Goal: Task Accomplishment & Management: Manage account settings

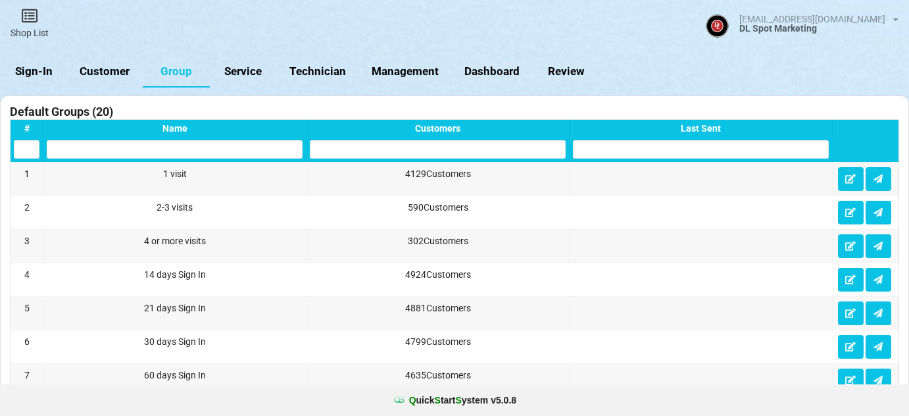
select select "25"
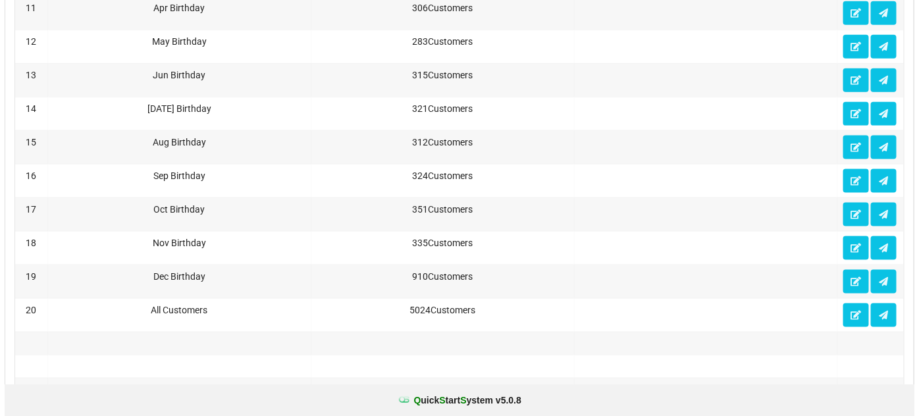
scroll to position [798, 0]
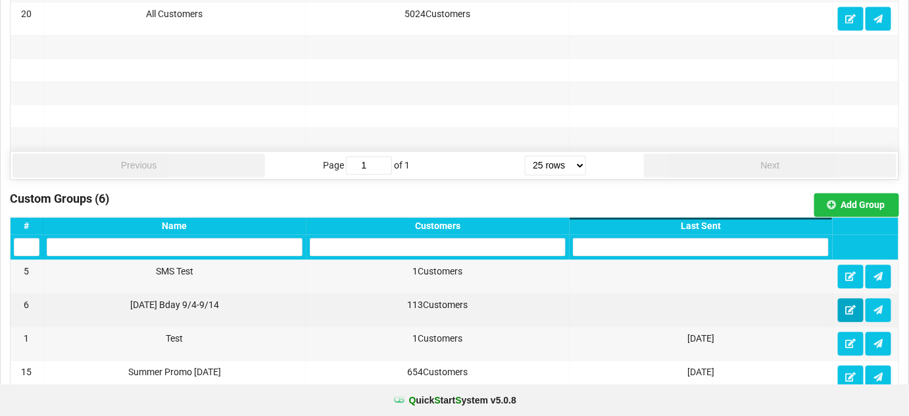
click at [852, 306] on icon at bounding box center [851, 310] width 11 height 8
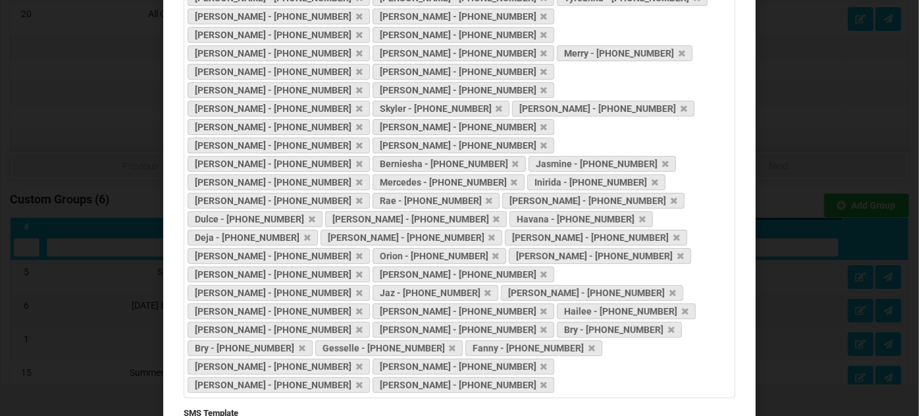
scroll to position [558, 0]
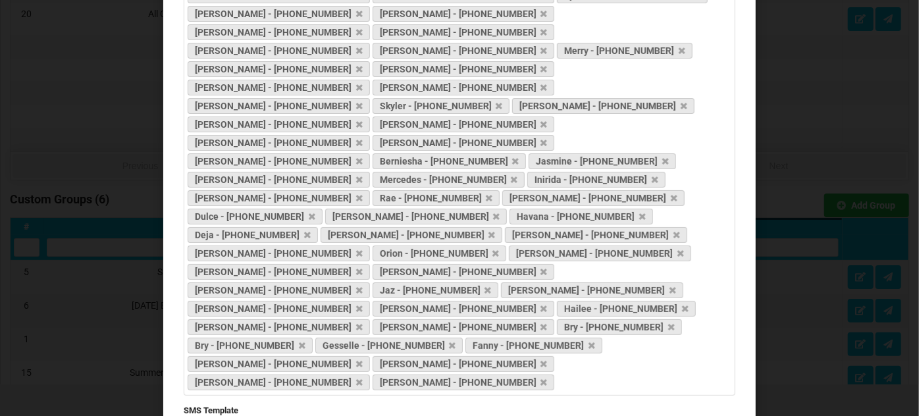
drag, startPoint x: 724, startPoint y: 245, endPoint x: 721, endPoint y: 272, distance: 27.3
type textarea "Happy Birthday [firstName] Show your ID to get 10% off on your birthday week at…"
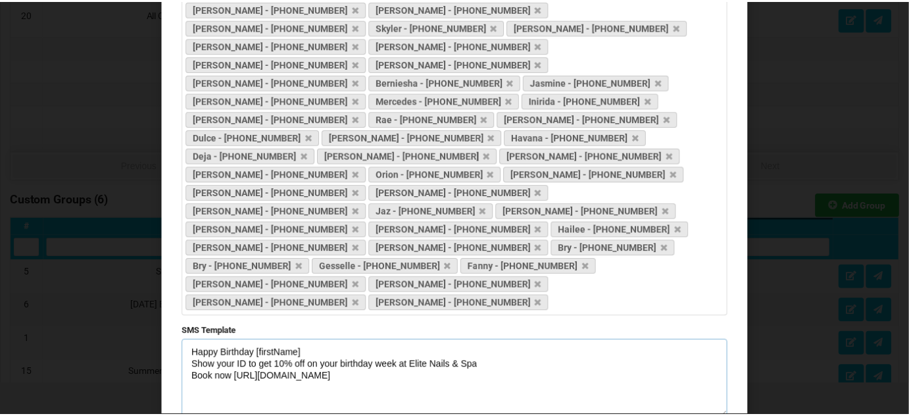
scroll to position [638, 0]
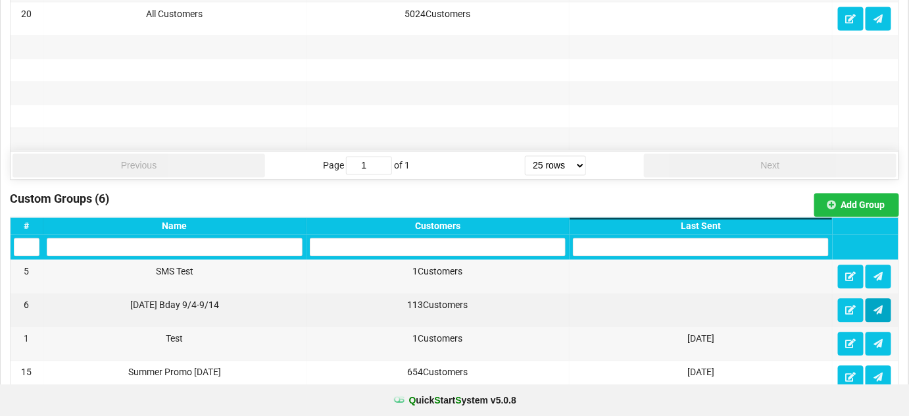
click at [882, 306] on icon at bounding box center [878, 310] width 11 height 8
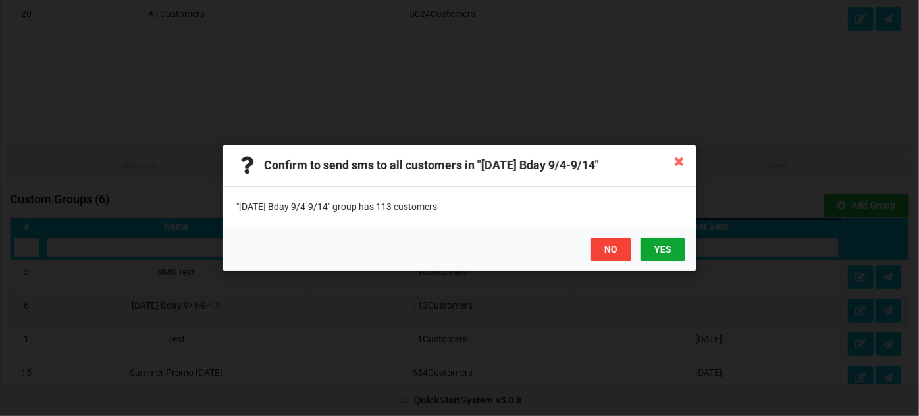
click at [661, 245] on button "YES" at bounding box center [662, 250] width 45 height 24
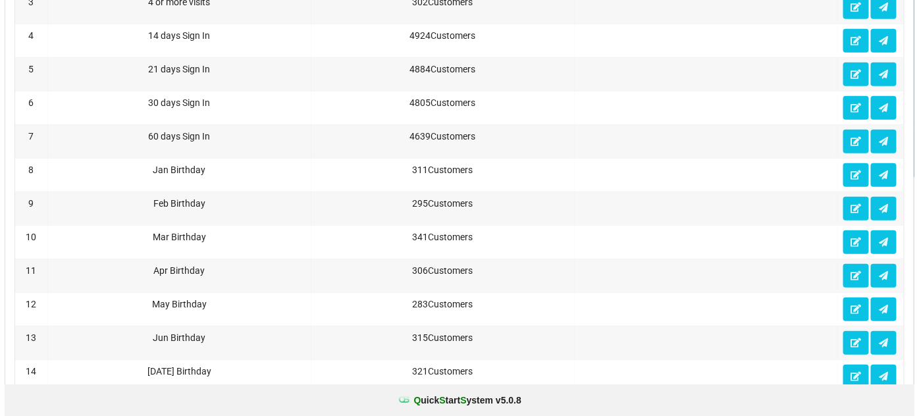
scroll to position [0, 0]
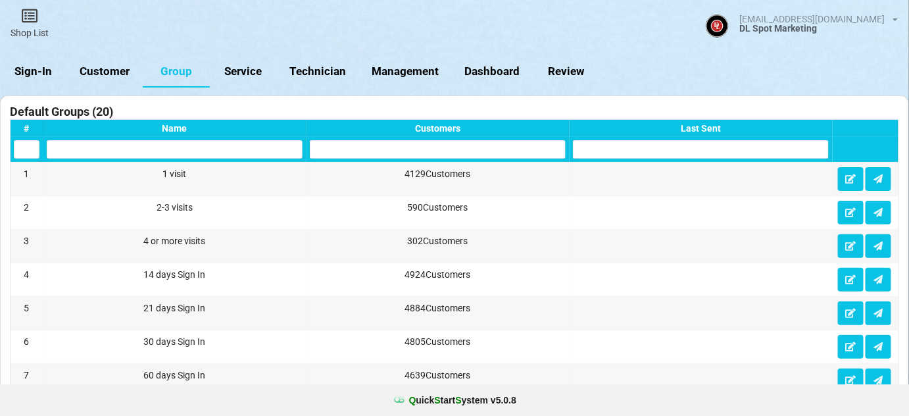
click at [44, 69] on link "Sign-In" at bounding box center [33, 72] width 67 height 32
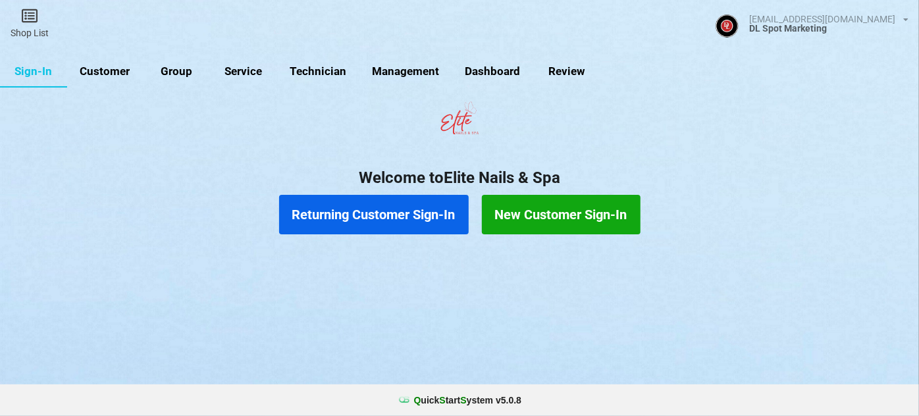
click at [117, 71] on link "Customer" at bounding box center [105, 72] width 76 height 32
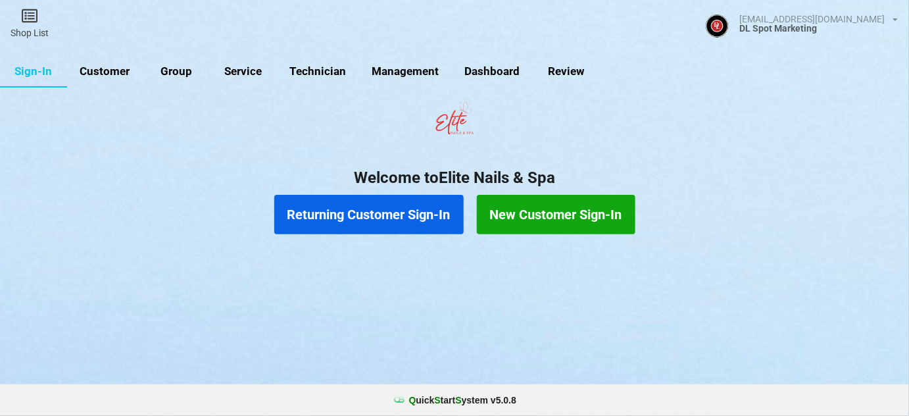
select select "25"
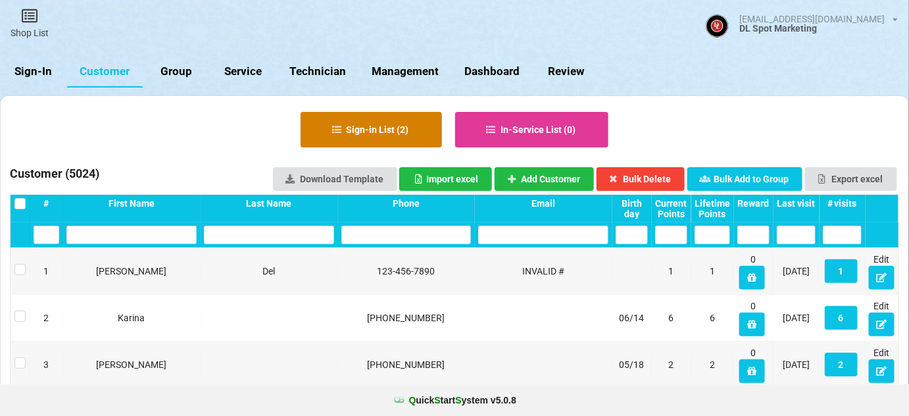
click at [401, 130] on button "Sign-in List ( 2 )" at bounding box center [371, 130] width 141 height 36
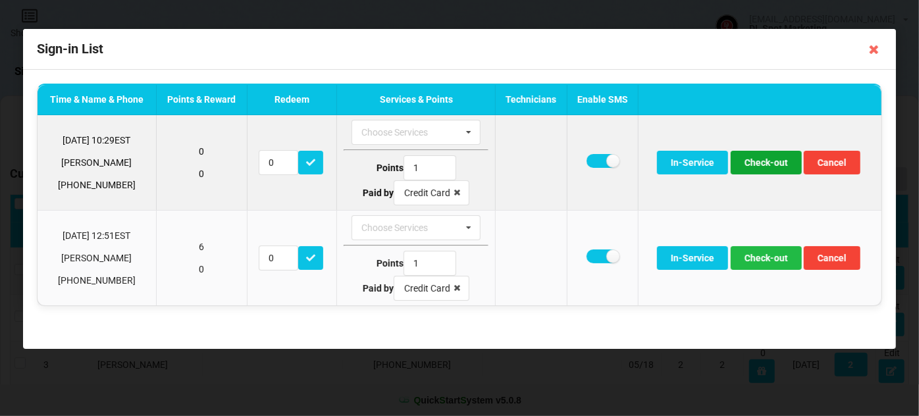
click at [769, 161] on button "Check-out" at bounding box center [765, 163] width 71 height 24
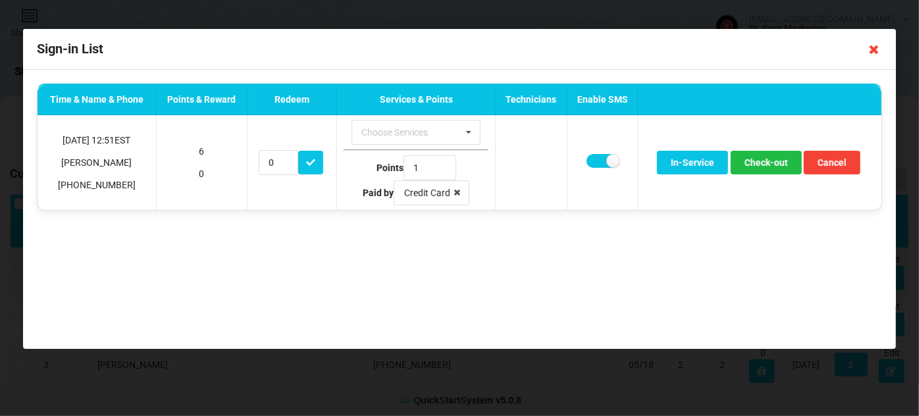
click at [873, 49] on icon at bounding box center [873, 49] width 21 height 21
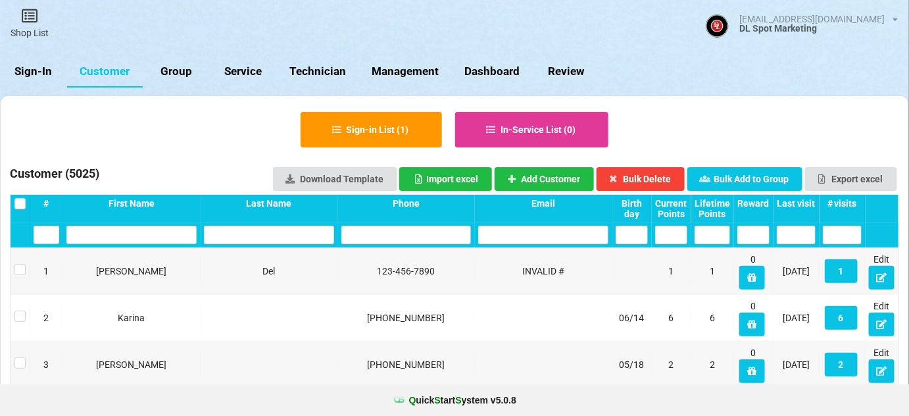
click at [35, 70] on link "Sign-In" at bounding box center [33, 72] width 67 height 32
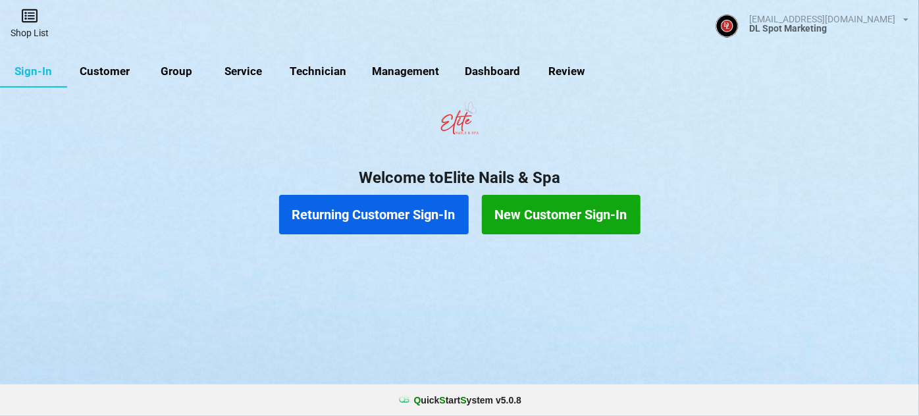
click at [33, 25] on link "Shop List" at bounding box center [29, 23] width 59 height 47
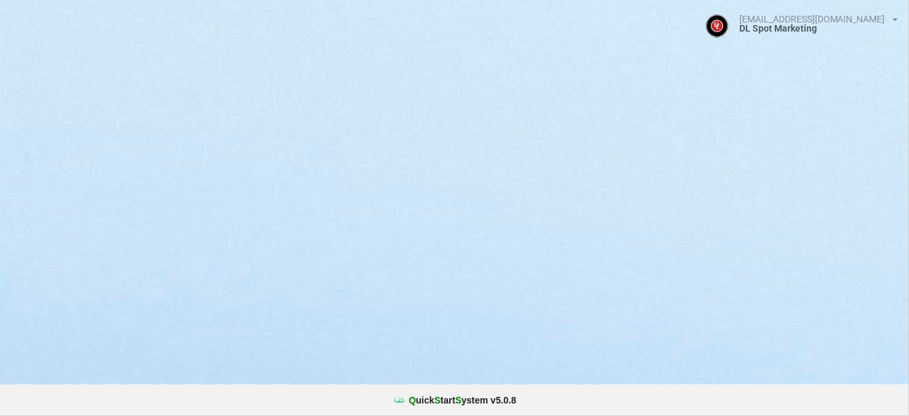
select select "25"
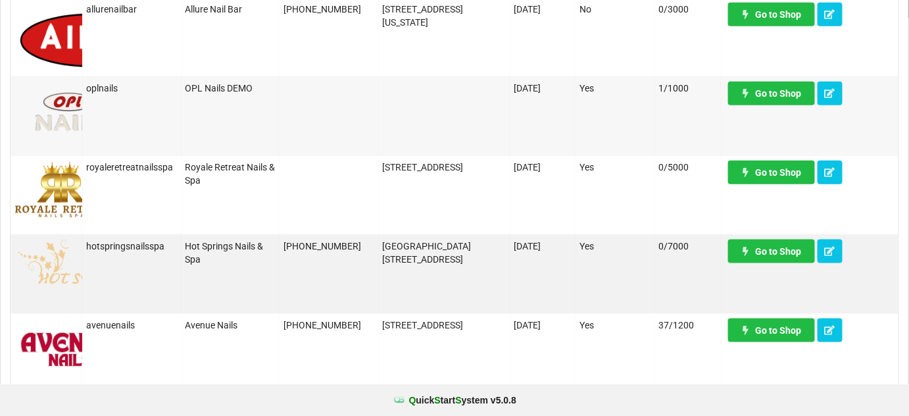
scroll to position [478, 0]
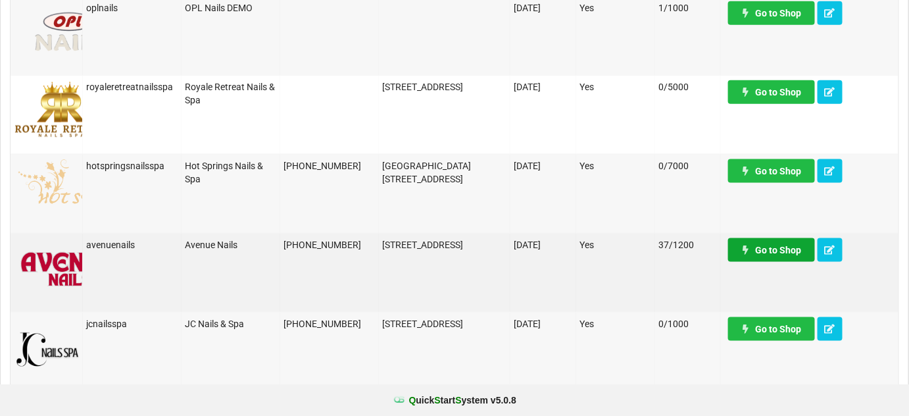
click at [681, 64] on link "Go to Shop" at bounding box center [653, 56] width 55 height 15
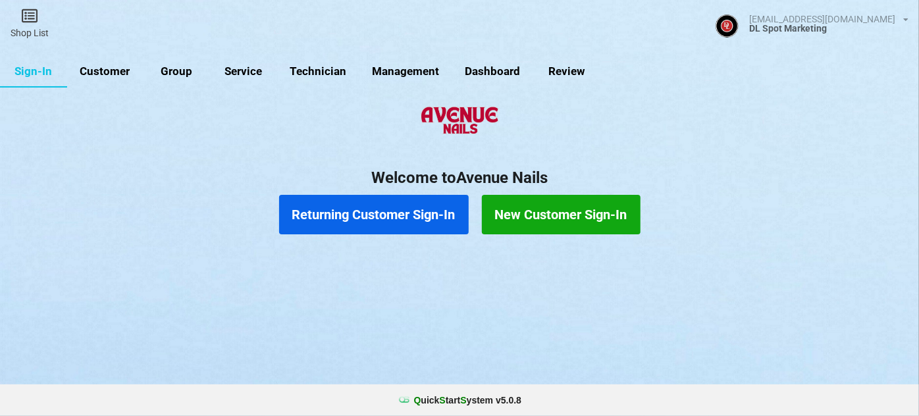
click at [107, 71] on link "Customer" at bounding box center [105, 72] width 76 height 32
select select "25"
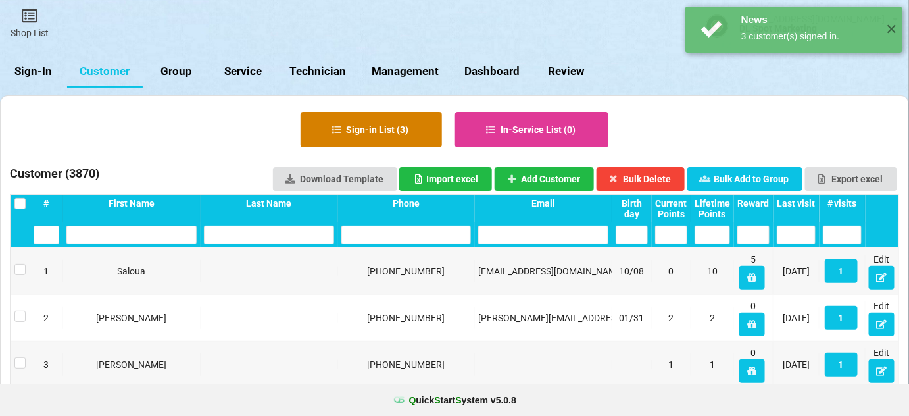
click at [395, 133] on button "Sign-in List ( 3 )" at bounding box center [371, 130] width 141 height 36
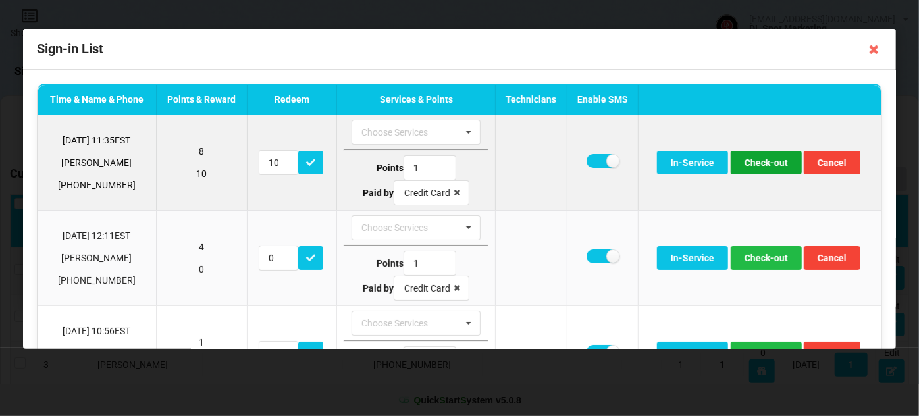
click at [771, 165] on button "Check-out" at bounding box center [765, 163] width 71 height 24
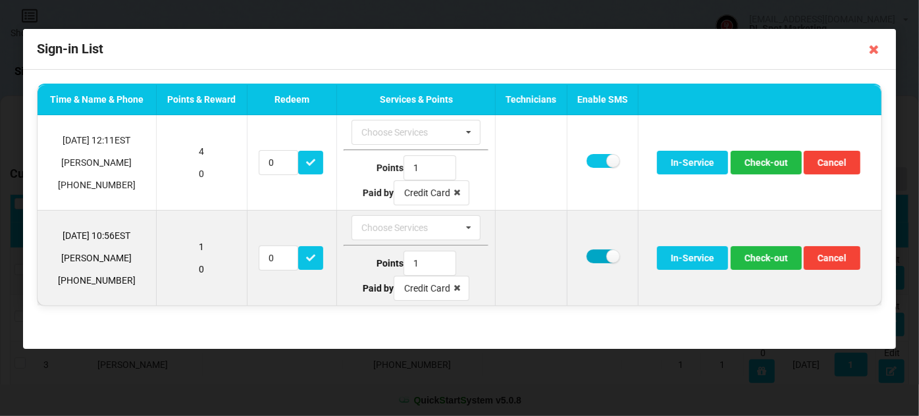
click at [601, 253] on label at bounding box center [602, 256] width 32 height 14
checkbox input "false"
click at [763, 261] on button "Check-out" at bounding box center [765, 258] width 71 height 24
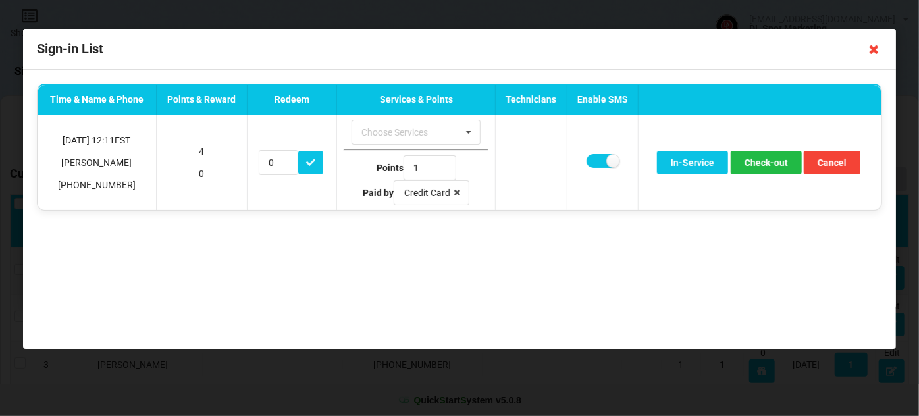
click at [871, 50] on icon at bounding box center [873, 49] width 21 height 21
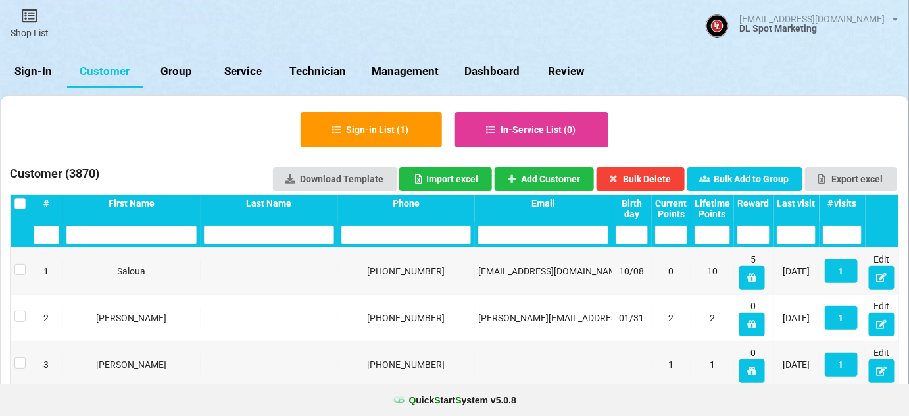
click at [43, 71] on link "Sign-In" at bounding box center [33, 72] width 67 height 32
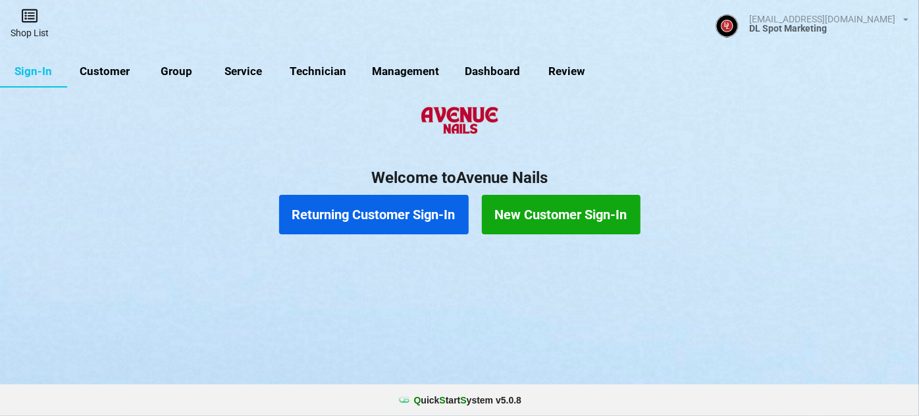
click at [27, 26] on link "Shop List" at bounding box center [29, 23] width 59 height 47
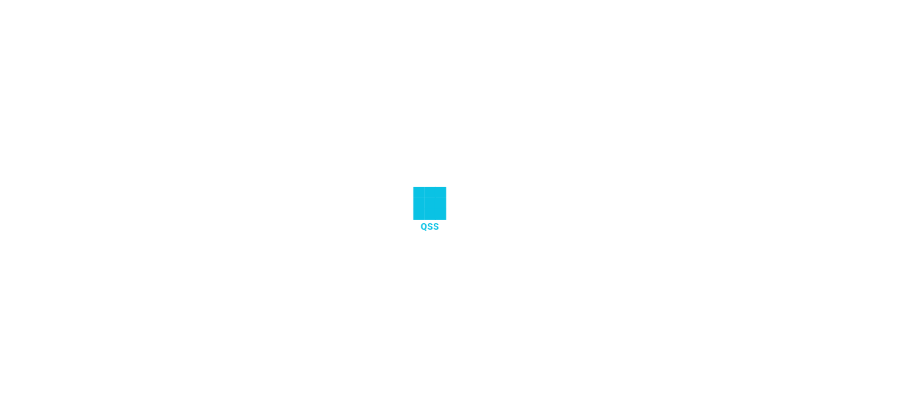
select select "25"
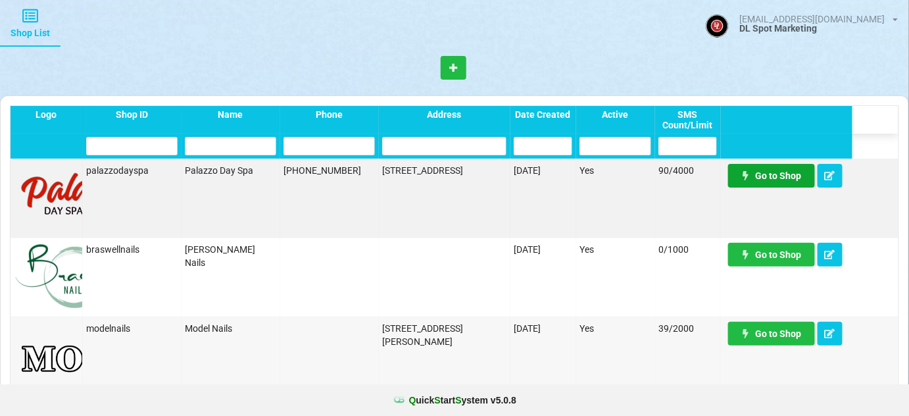
click at [774, 175] on link "Go to Shop" at bounding box center [771, 176] width 87 height 24
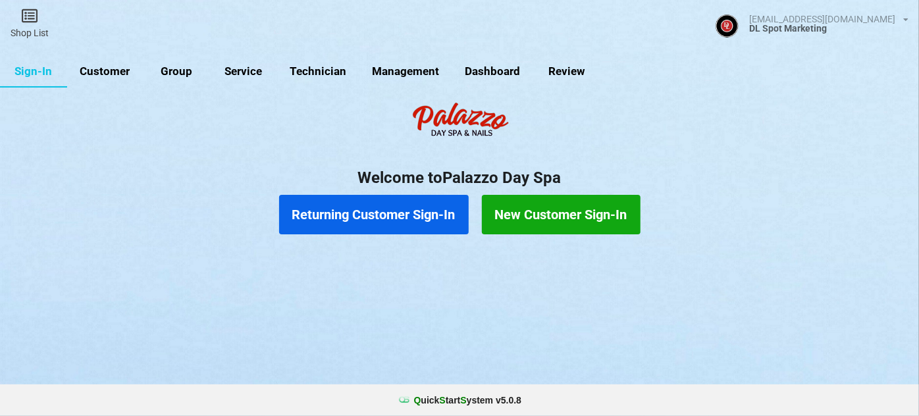
click at [105, 70] on link "Customer" at bounding box center [105, 72] width 76 height 32
select select "25"
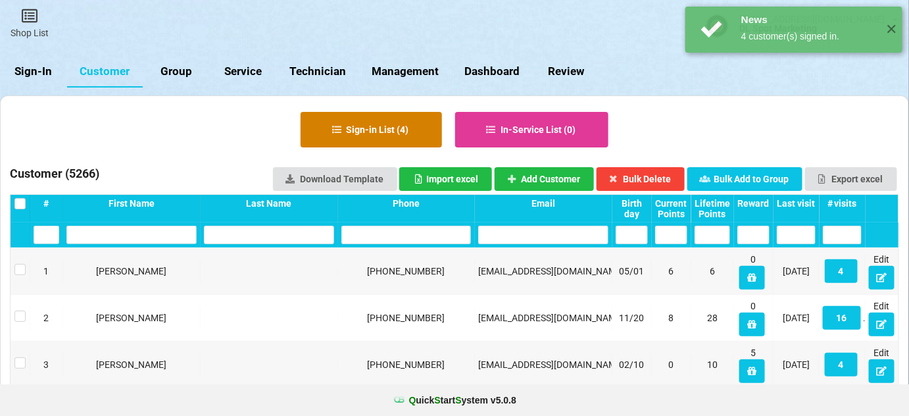
click at [398, 131] on button "Sign-in List ( 4 )" at bounding box center [371, 130] width 141 height 36
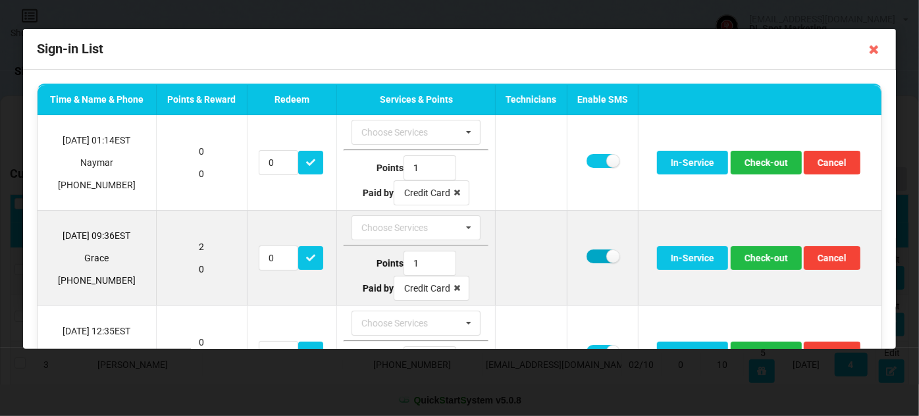
click at [590, 257] on label at bounding box center [602, 256] width 32 height 14
checkbox input "false"
click at [763, 249] on button "Check-out" at bounding box center [765, 258] width 71 height 24
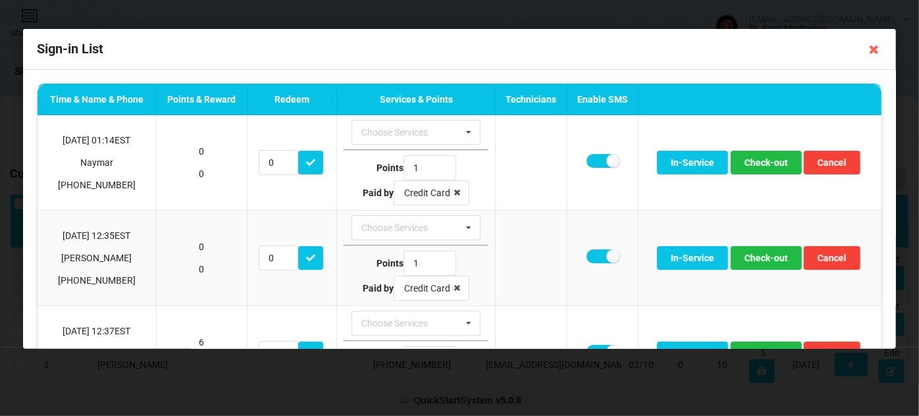
click at [876, 50] on icon at bounding box center [873, 49] width 21 height 21
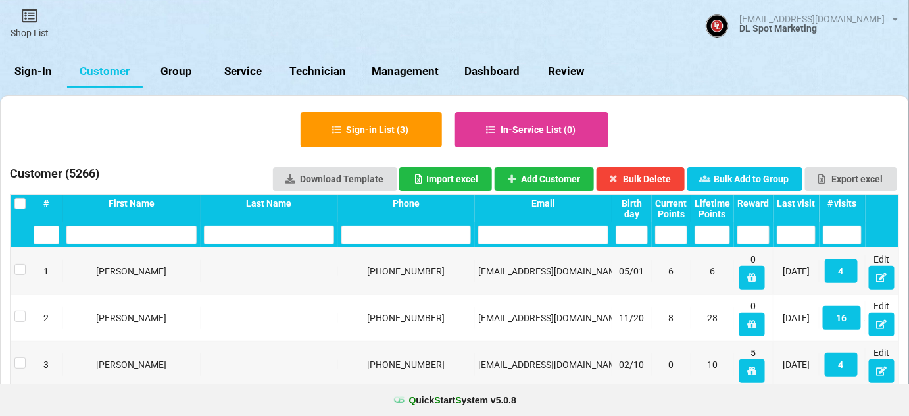
click at [32, 70] on link "Sign-In" at bounding box center [33, 72] width 67 height 32
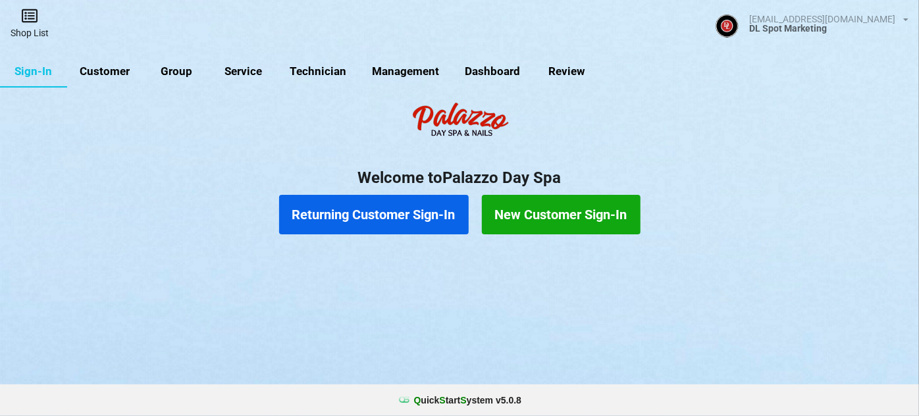
click at [31, 28] on link "Shop List" at bounding box center [29, 23] width 59 height 47
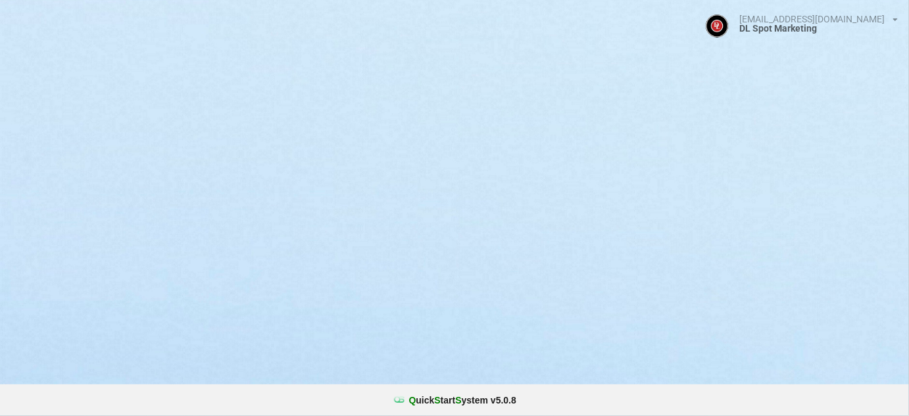
select select "25"
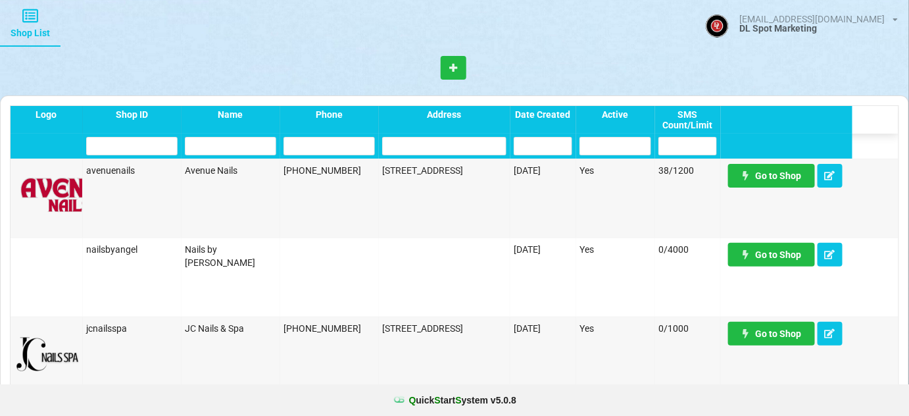
scroll to position [957, 0]
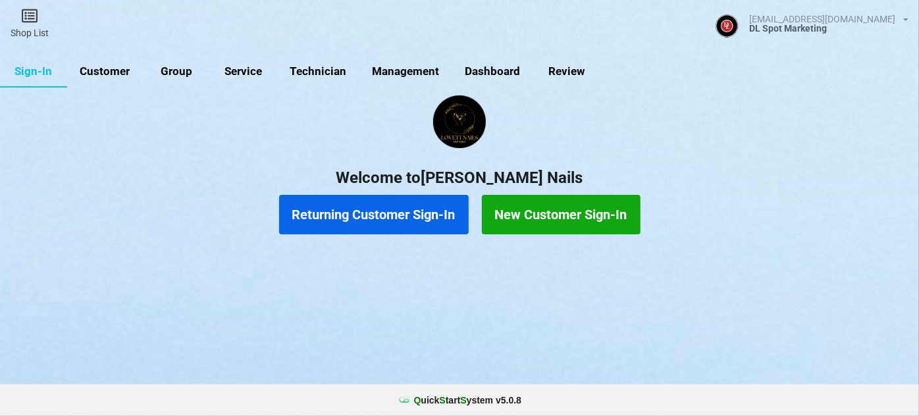
click at [107, 64] on link "Customer" at bounding box center [105, 72] width 76 height 32
select select "25"
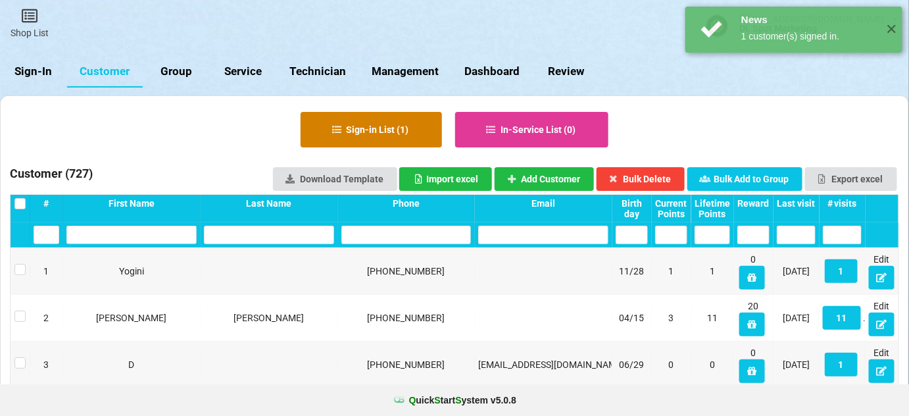
click at [377, 129] on button "Sign-in List ( 1 )" at bounding box center [371, 130] width 141 height 36
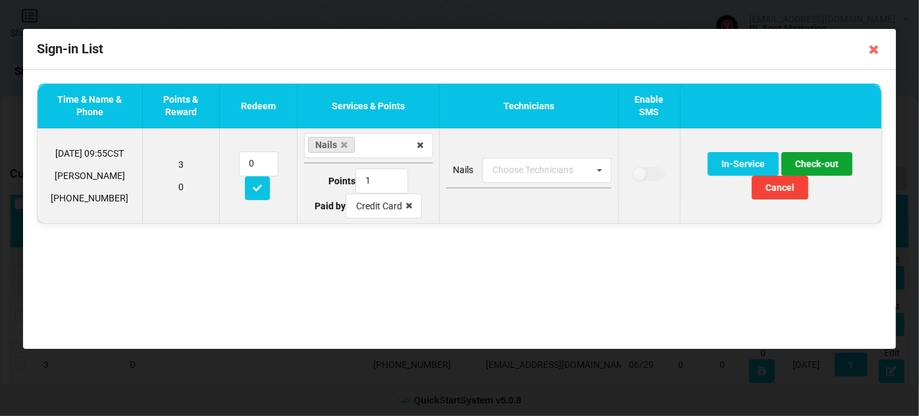
click at [825, 161] on button "Check-out" at bounding box center [816, 164] width 71 height 24
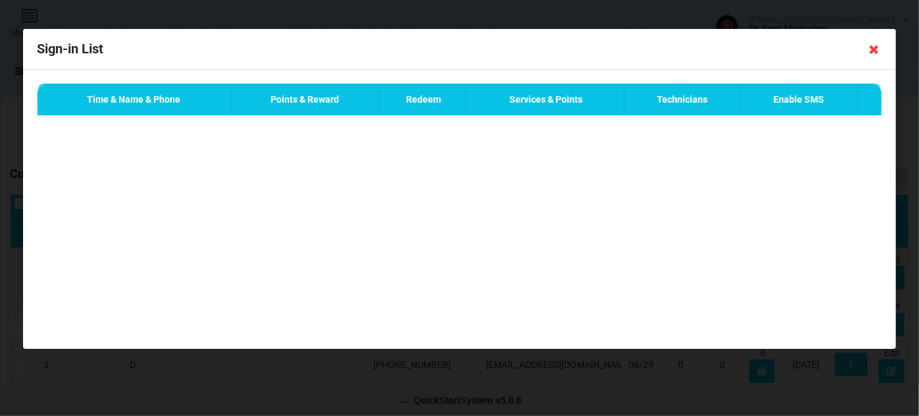
click at [874, 49] on icon at bounding box center [873, 49] width 21 height 21
